Goal: Task Accomplishment & Management: Manage account settings

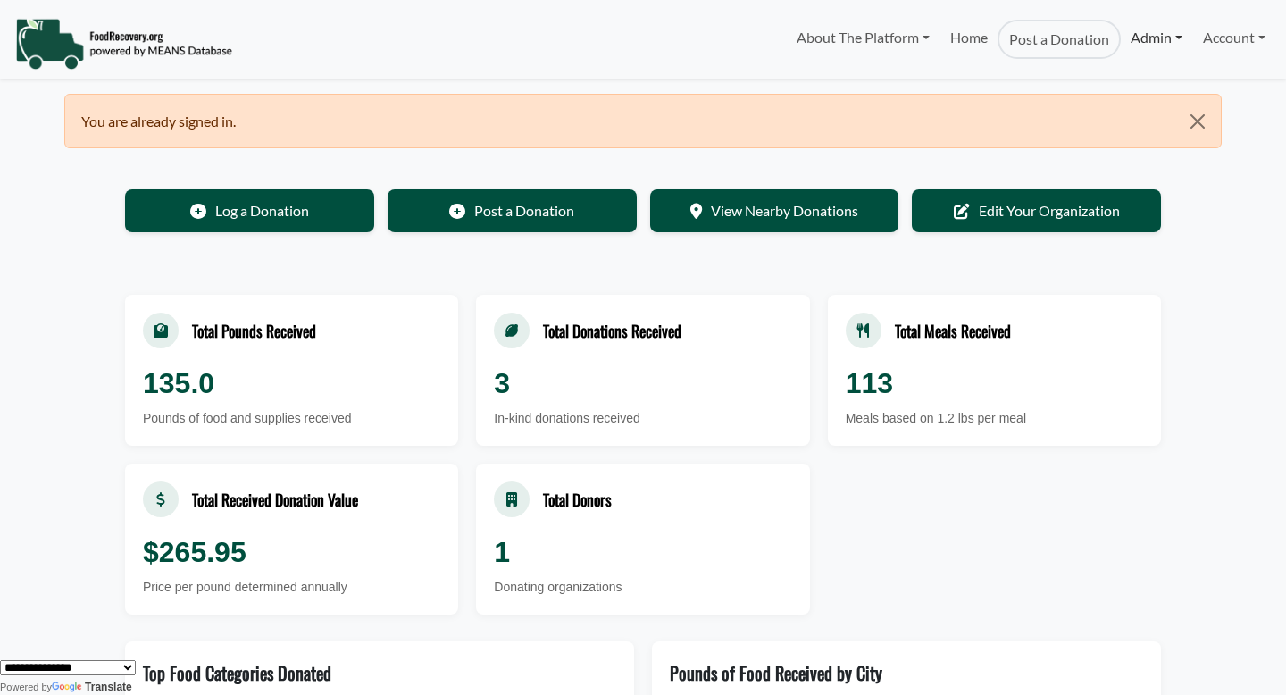
click at [1137, 35] on link "Admin" at bounding box center [1156, 38] width 71 height 36
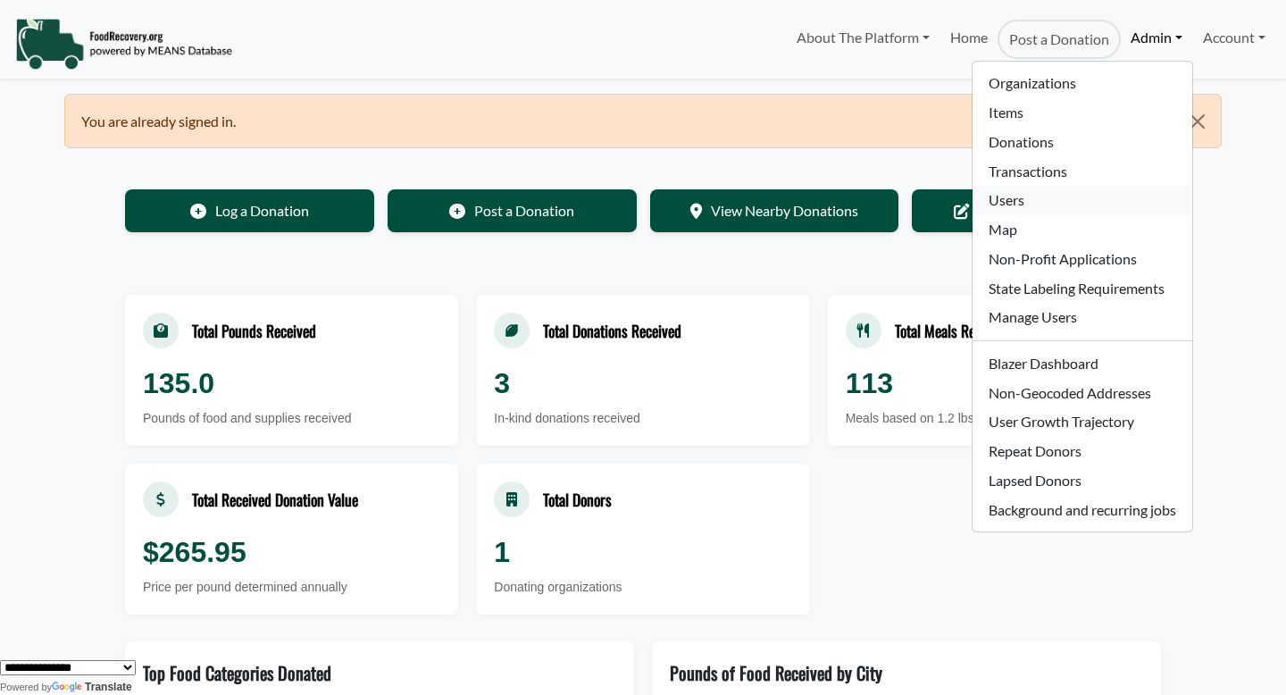
click at [1100, 194] on link "Users" at bounding box center [1082, 200] width 219 height 29
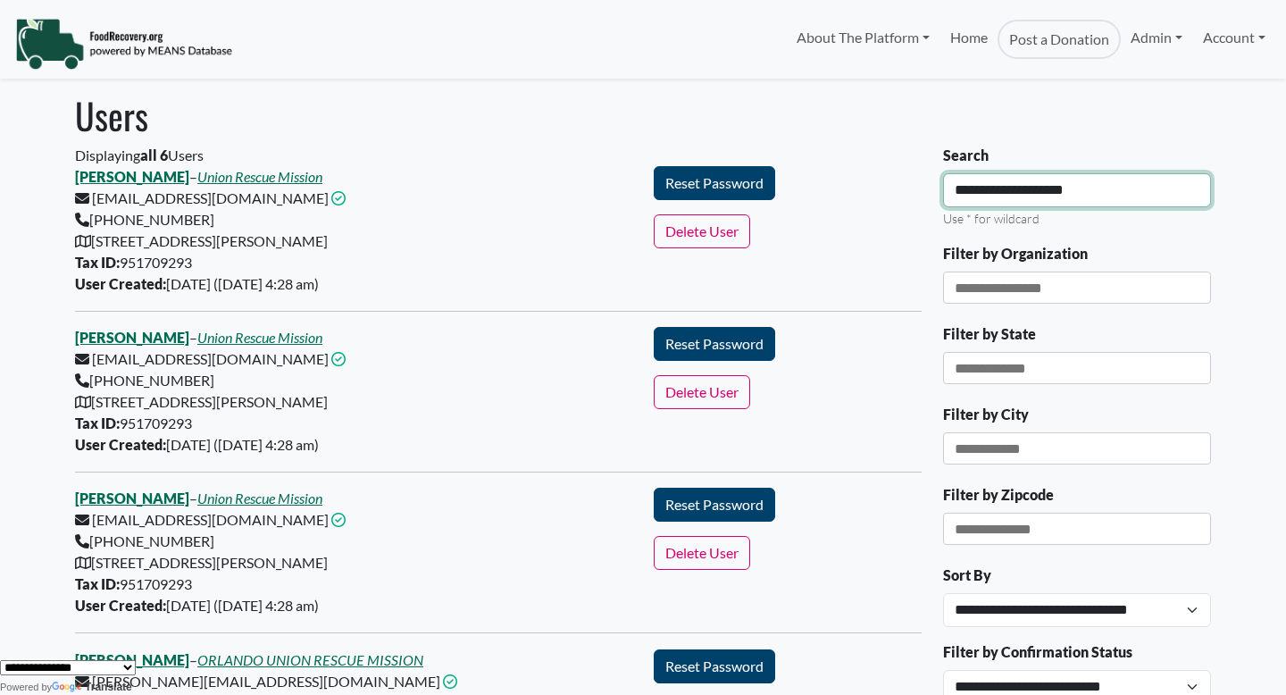
click at [1030, 202] on input "**********" at bounding box center [1077, 190] width 268 height 34
type input "*******"
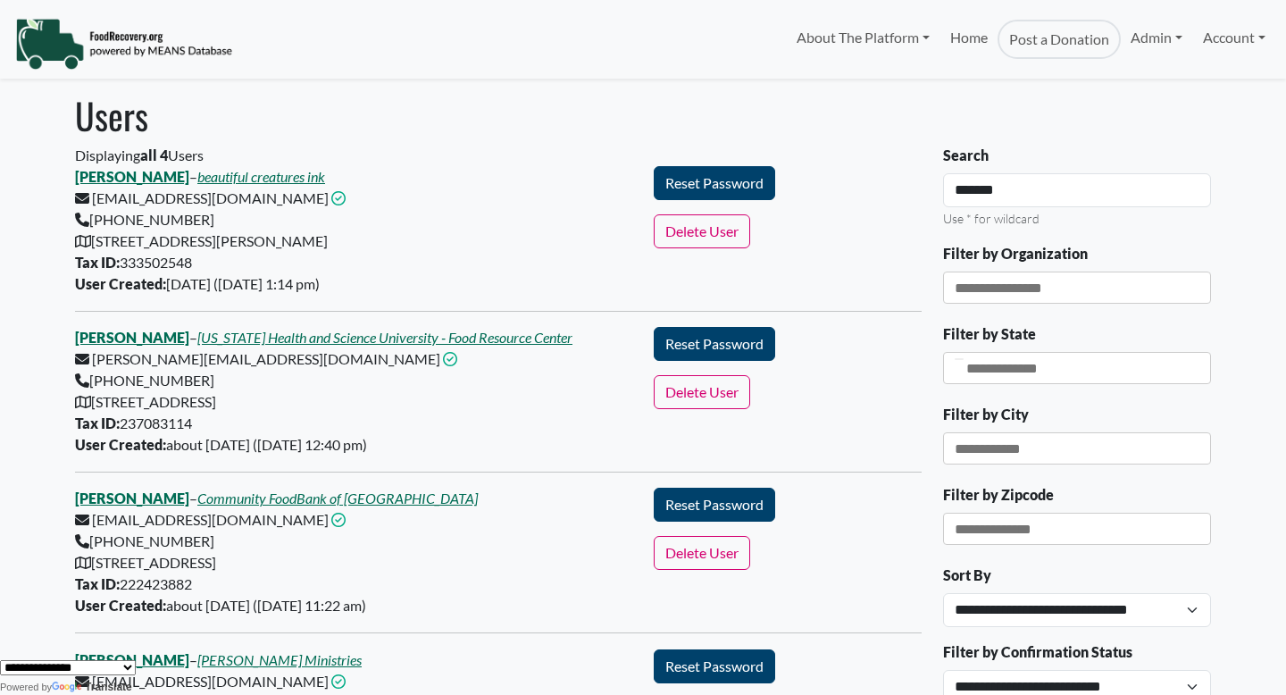
click at [964, 360] on div at bounding box center [959, 359] width 9 height 2
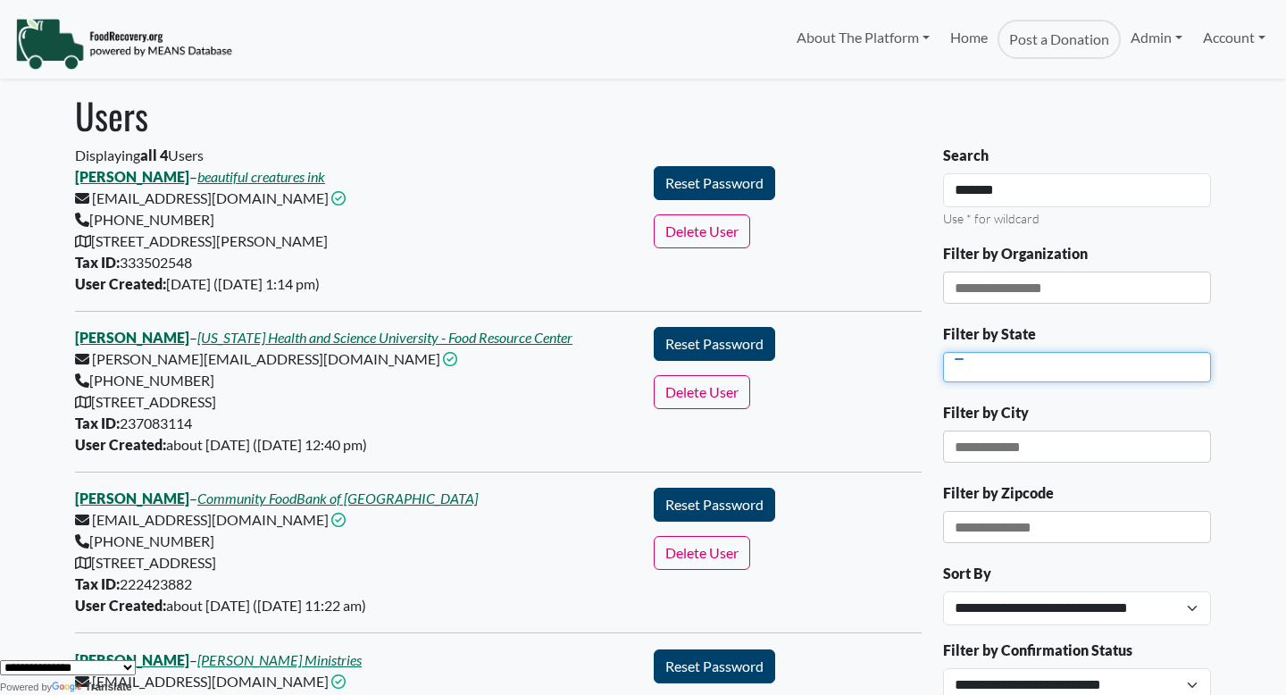
click at [970, 371] on input "Filter by State" at bounding box center [985, 367] width 83 height 18
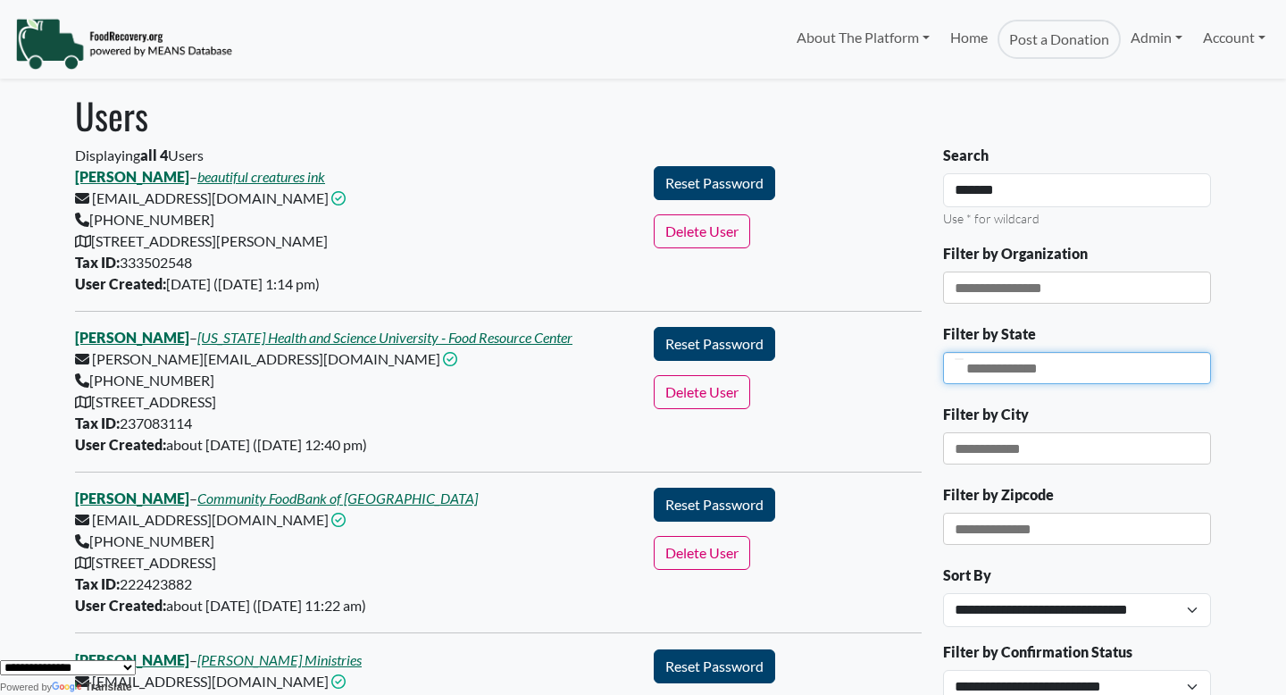
click at [1113, 353] on div at bounding box center [1077, 368] width 268 height 32
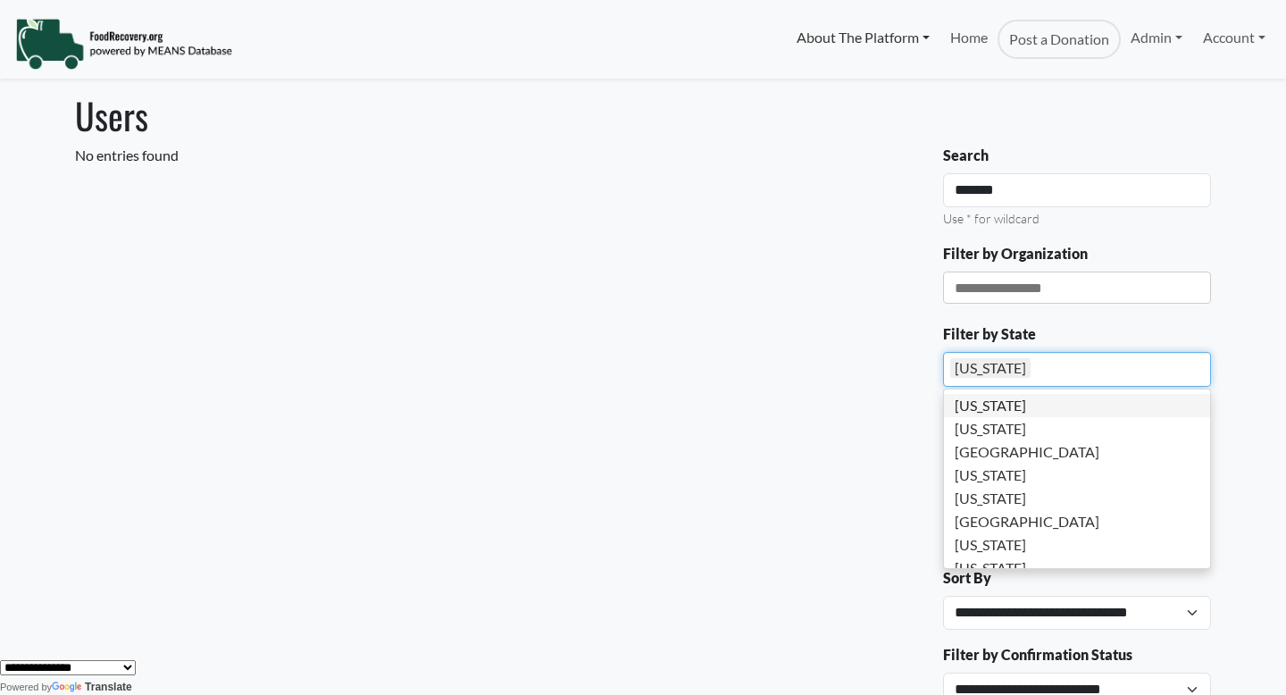
click at [865, 28] on link "About The Platform" at bounding box center [863, 38] width 153 height 36
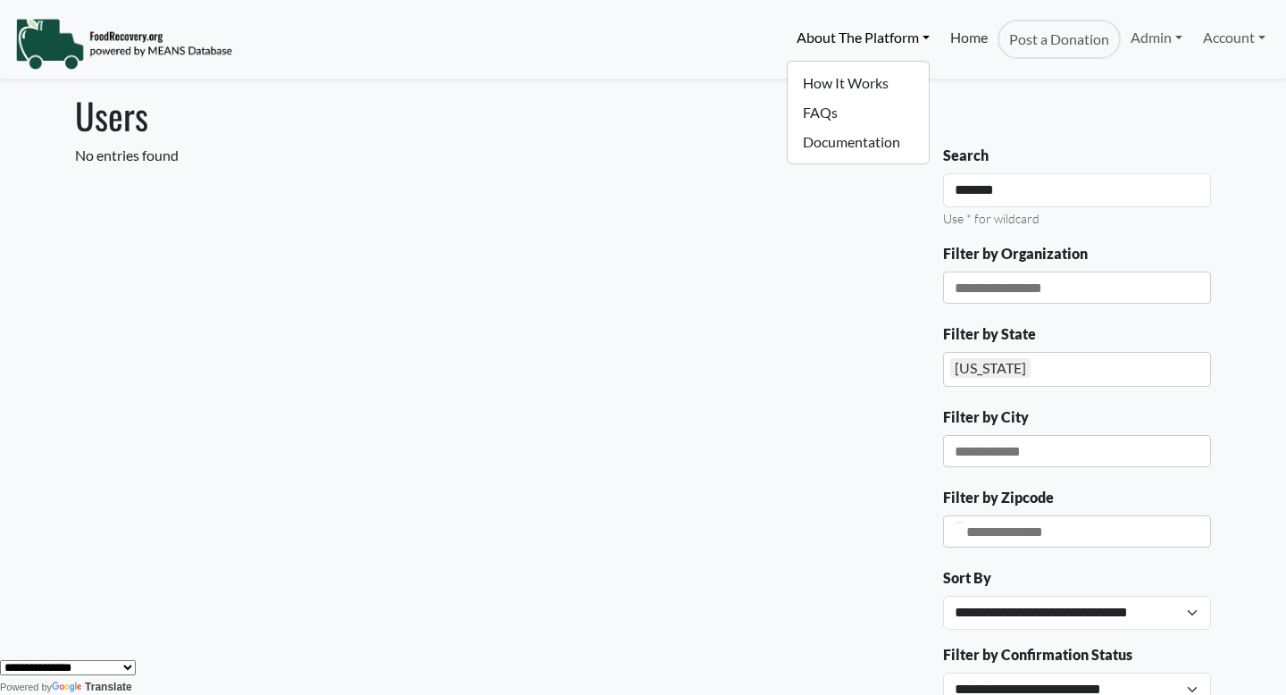
click at [961, 51] on link "Home" at bounding box center [968, 39] width 57 height 39
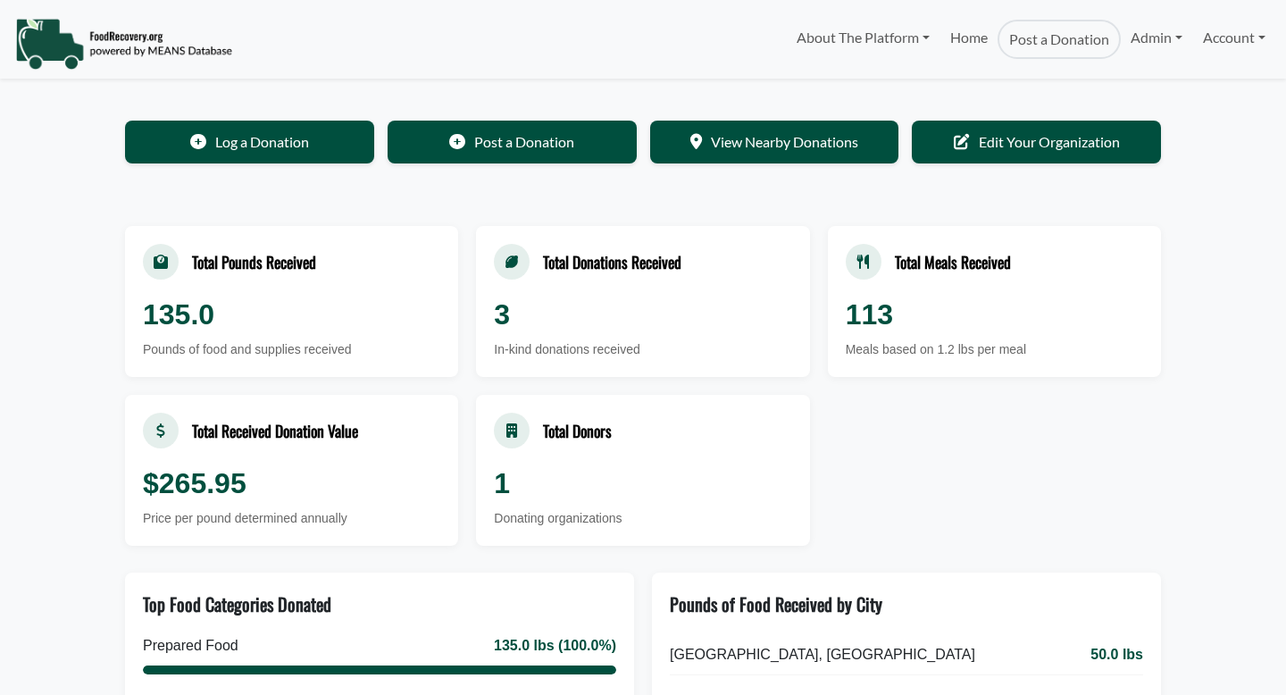
select select "Language Translate Widget"
click at [102, 46] on img at bounding box center [123, 44] width 217 height 54
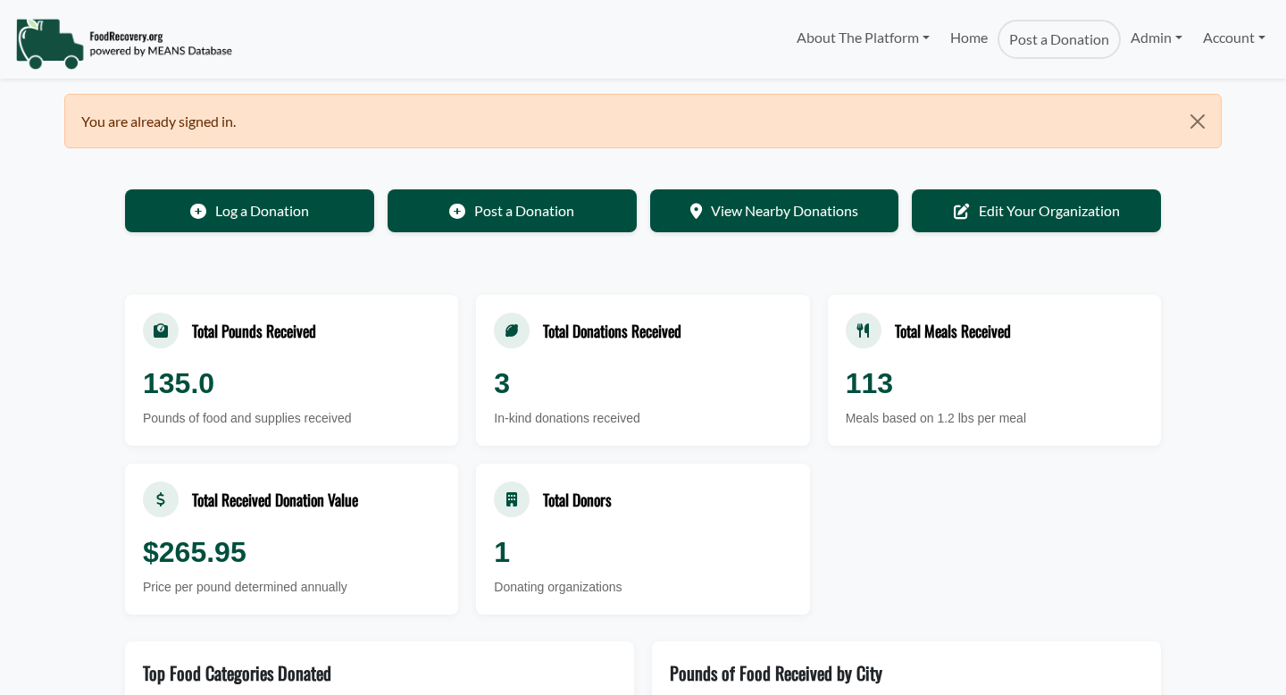
select select "Language Translate Widget"
